Goal: Navigation & Orientation: Understand site structure

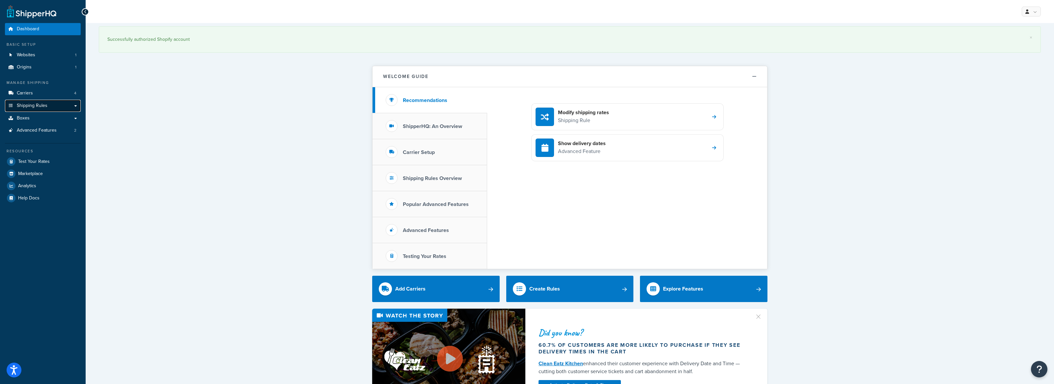
click at [46, 103] on span "Shipping Rules" at bounding box center [32, 106] width 31 height 6
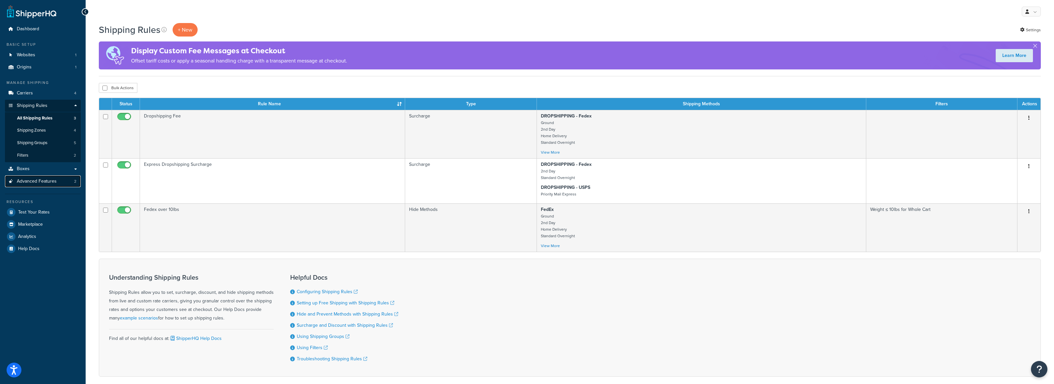
click at [47, 182] on span "Advanced Features" at bounding box center [37, 182] width 40 height 6
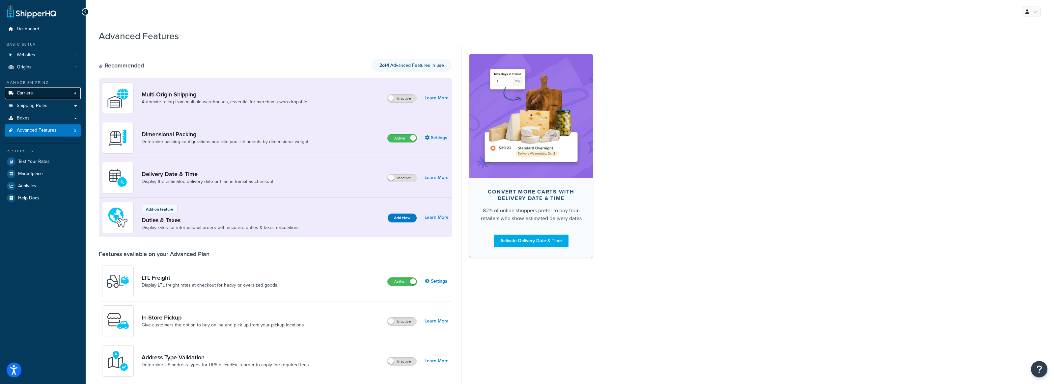
click at [45, 96] on link "Carriers 4" at bounding box center [43, 93] width 76 height 12
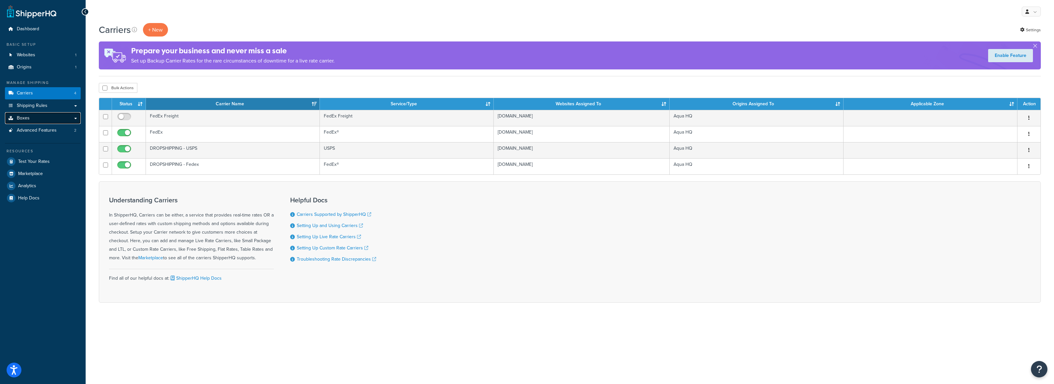
click at [33, 120] on link "Boxes" at bounding box center [43, 118] width 76 height 12
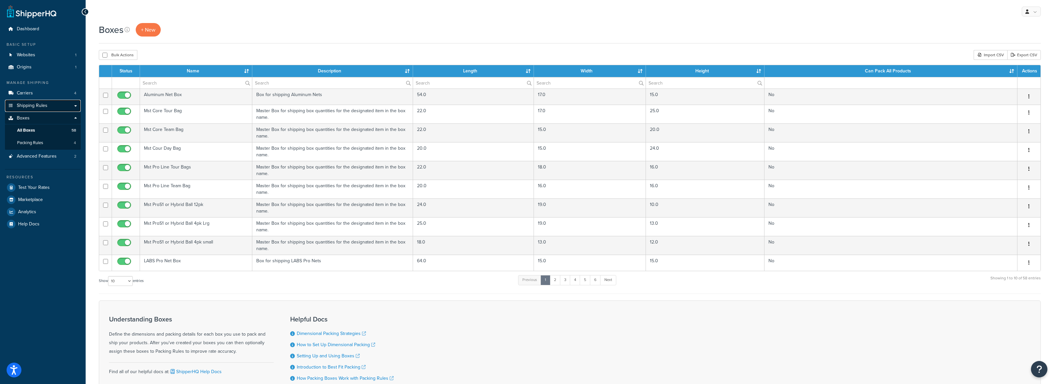
click at [21, 107] on span "Shipping Rules" at bounding box center [32, 106] width 31 height 6
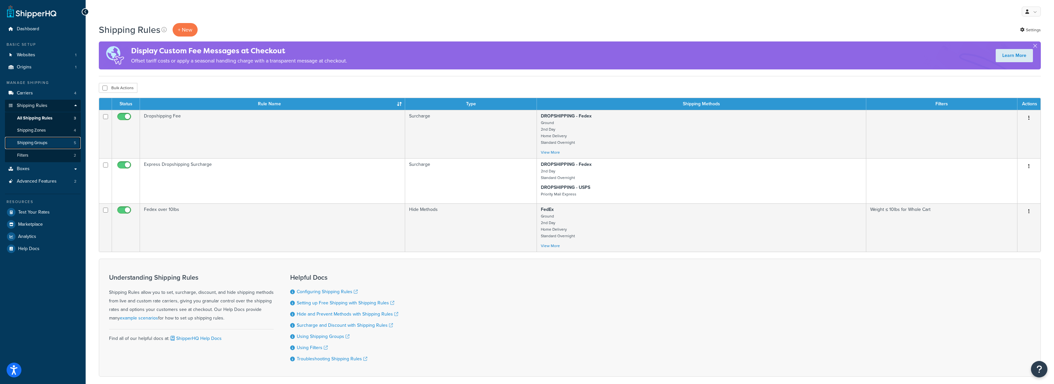
click at [42, 145] on span "Shipping Groups" at bounding box center [32, 143] width 30 height 6
